Goal: Task Accomplishment & Management: Manage account settings

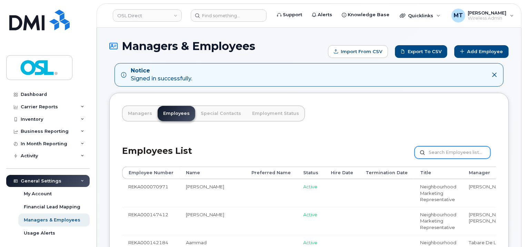
click at [446, 146] on input "text" at bounding box center [453, 152] width 76 height 12
paste input "Courtney.Edgar@osldirect.com"
type input "Courtney.Edgar@osldirect.com"
drag, startPoint x: 224, startPoint y: 24, endPoint x: 226, endPoint y: 19, distance: 5.7
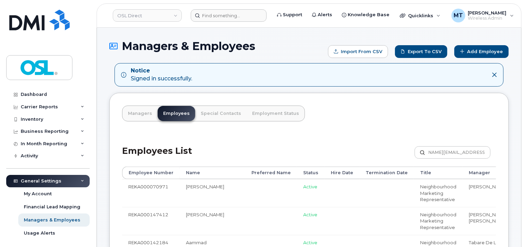
click at [224, 23] on header "OSL Direct Support Alerts Knowledge Base Quicklinks Suspend / Cancel Device Cha…" at bounding box center [309, 15] width 425 height 24
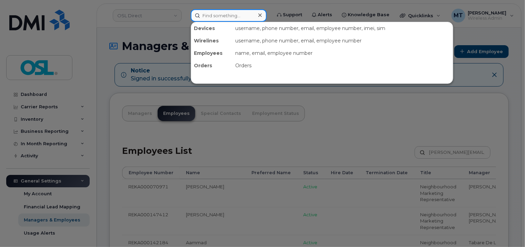
click at [226, 19] on input at bounding box center [229, 15] width 76 height 12
paste input "Courtney.Edgar@osldirect.com"
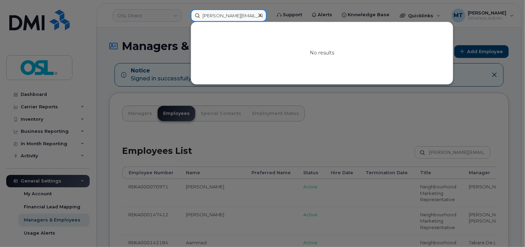
drag, startPoint x: 228, startPoint y: 13, endPoint x: 188, endPoint y: 14, distance: 40.1
click at [188, 14] on div "Courtney.Edgar@osldirect.com No results" at bounding box center [228, 15] width 87 height 12
click at [211, 14] on input "Courtney.Edgar@osldirect.com" at bounding box center [229, 15] width 76 height 12
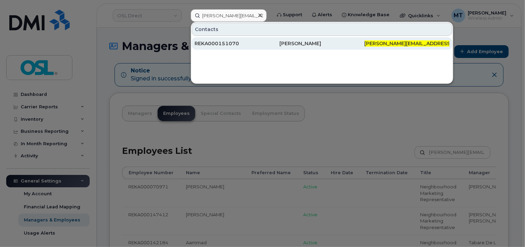
click at [258, 43] on div "REKA000151070" at bounding box center [237, 43] width 85 height 7
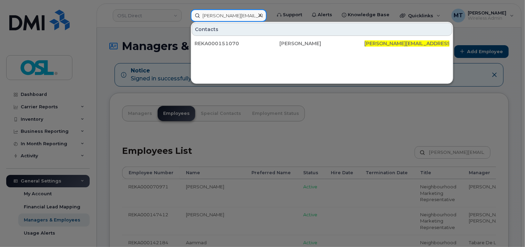
click at [217, 17] on input "Courtney.Edgar@osldirect.com" at bounding box center [229, 15] width 76 height 12
paste input "REKA000151070"
type input "REKA000151070"
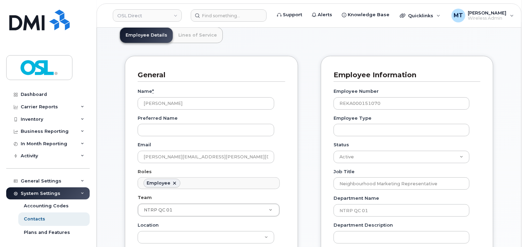
scroll to position [104, 0]
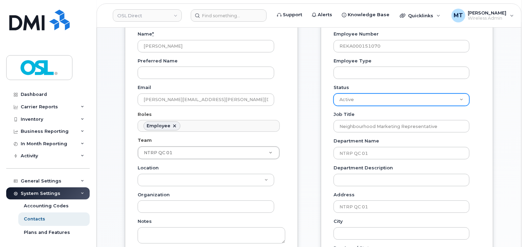
click at [442, 95] on select "Active On-Leave Long Term Short Term Maternity Leave Temp Layoff Inactive" at bounding box center [402, 100] width 136 height 12
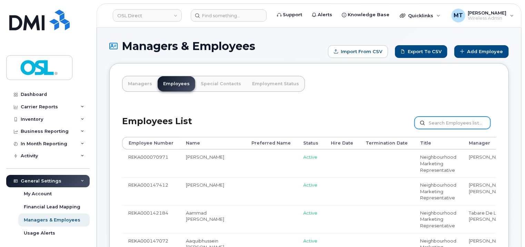
click at [466, 121] on input "text" at bounding box center [453, 123] width 76 height 12
paste input "REKA000151070"
type input "REKA000151070"
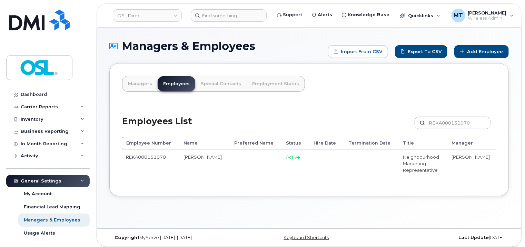
scroll to position [0, 80]
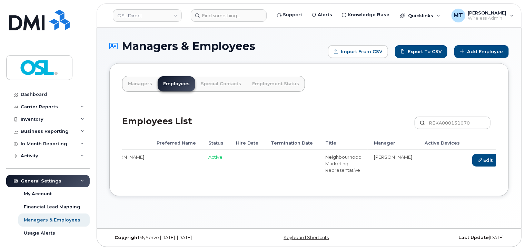
click at [501, 166] on link "Delete" at bounding box center [517, 160] width 33 height 13
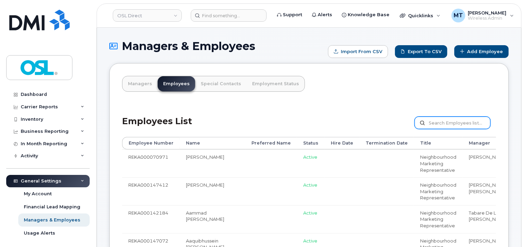
click at [459, 124] on input "text" at bounding box center [453, 123] width 76 height 12
paste input "REKA000151070"
type input "REKA000151070"
